Goal: Navigation & Orientation: Understand site structure

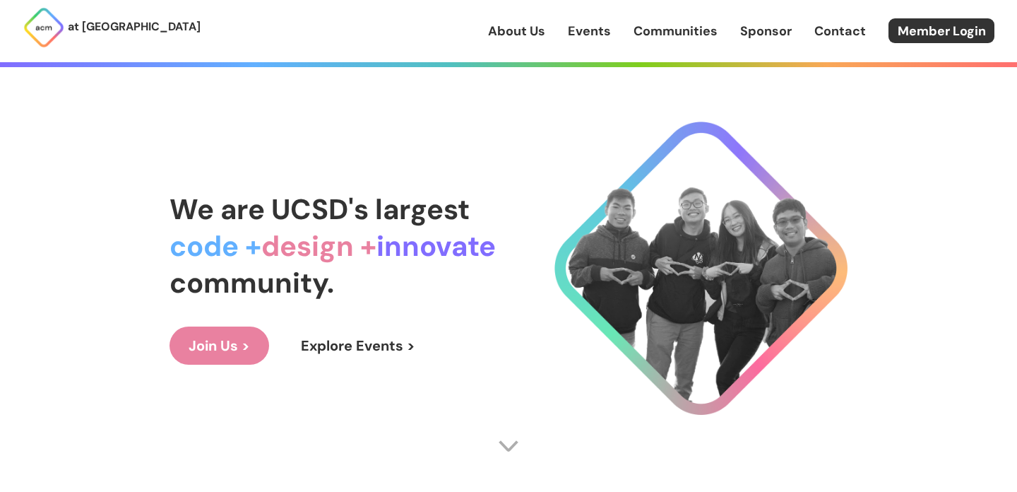
click at [311, 232] on span "design +" at bounding box center [318, 245] width 115 height 37
click at [326, 212] on span "We are UCSD's largest" at bounding box center [320, 209] width 300 height 37
click at [336, 211] on span "We are UCSD's largest" at bounding box center [320, 209] width 300 height 37
click at [350, 213] on span "We are UCSD's largest" at bounding box center [320, 209] width 300 height 37
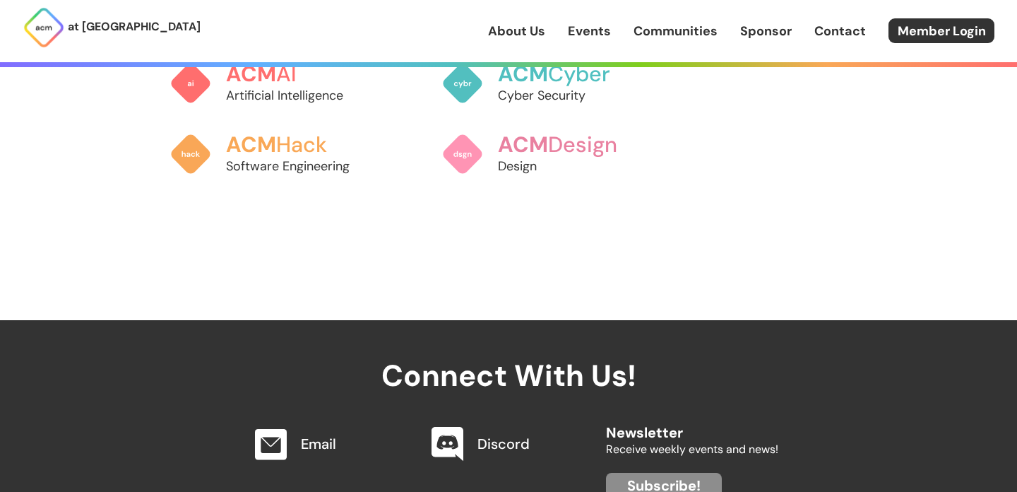
scroll to position [1468, 0]
